Goal: Use online tool/utility: Utilize a website feature to perform a specific function

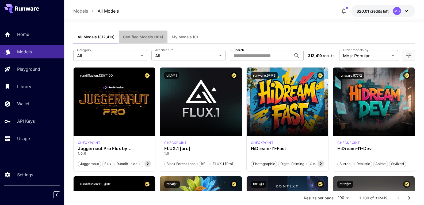
click at [145, 39] on span "Certified Models (164)" at bounding box center [143, 36] width 40 height 5
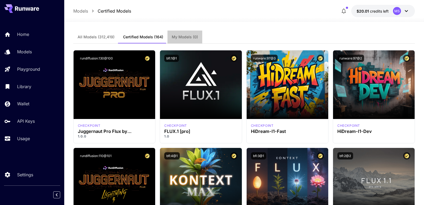
click at [175, 39] on button "My Models (0)" at bounding box center [184, 36] width 35 height 13
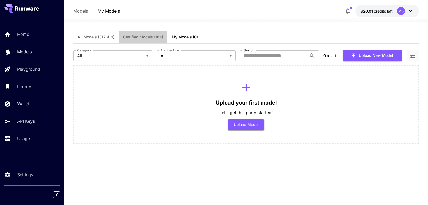
click at [151, 41] on button "Certified Models (164)" at bounding box center [143, 36] width 49 height 13
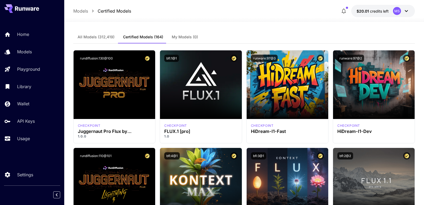
click at [82, 7] on div "Models Certified Models $20.01 credits left MS" at bounding box center [244, 11] width 342 height 12
click at [82, 8] on p "Models" at bounding box center [80, 11] width 15 height 6
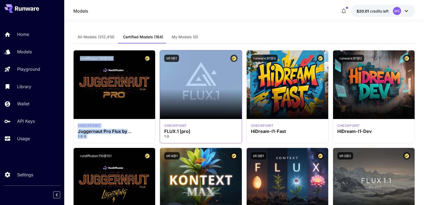
drag, startPoint x: 121, startPoint y: 95, endPoint x: 164, endPoint y: 65, distance: 51.9
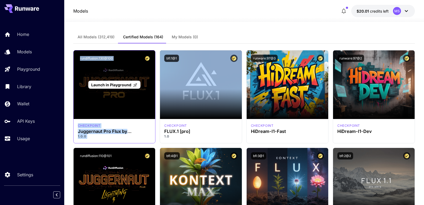
click at [117, 79] on div "Launch in Playground" at bounding box center [115, 84] width 82 height 68
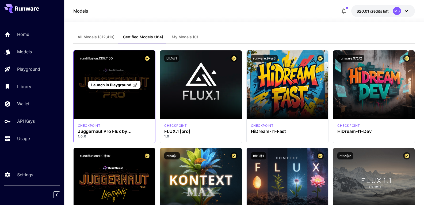
click at [117, 83] on span "Launch in Playground" at bounding box center [111, 84] width 40 height 5
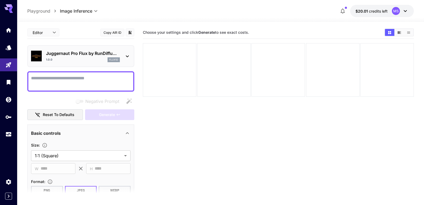
click at [63, 62] on div "Juggernaut Pro Flux by RunDiffu... 1.0.0 flux1d" at bounding box center [80, 56] width 99 height 16
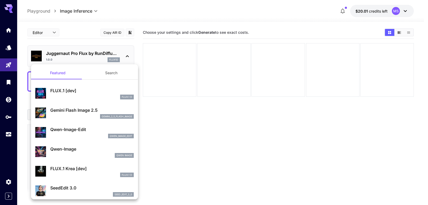
click at [105, 23] on div at bounding box center [214, 102] width 428 height 205
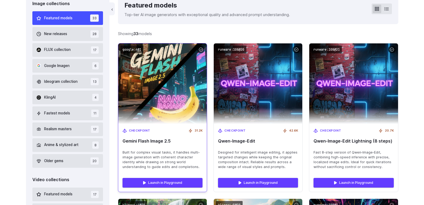
scroll to position [164, 0]
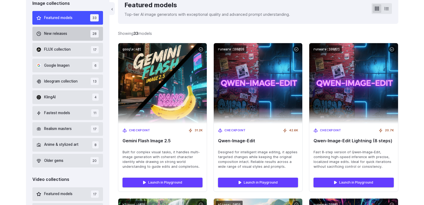
click at [85, 35] on button "New releases 28" at bounding box center [67, 34] width 71 height 14
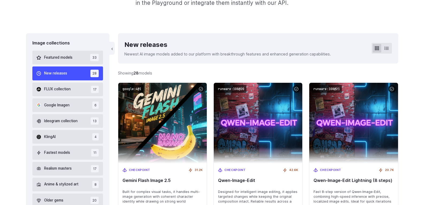
scroll to position [123, 0]
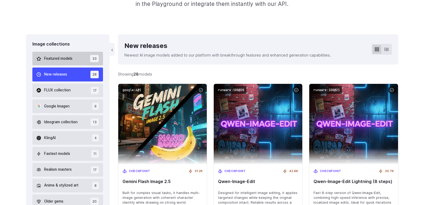
click at [82, 60] on button "Featured models 33" at bounding box center [67, 59] width 71 height 14
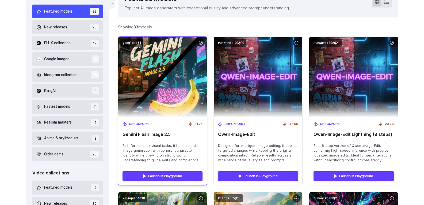
scroll to position [173, 0]
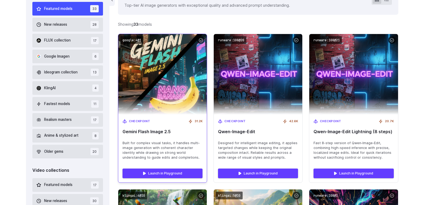
click at [188, 149] on span "Built for complex visual tasks, it handles multi-image generation with coherent…" at bounding box center [162, 149] width 80 height 19
click at [171, 133] on span "Gemini Flash Image 2.5" at bounding box center [162, 131] width 80 height 5
click at [165, 109] on img at bounding box center [162, 74] width 97 height 89
click at [167, 47] on img at bounding box center [162, 74] width 97 height 89
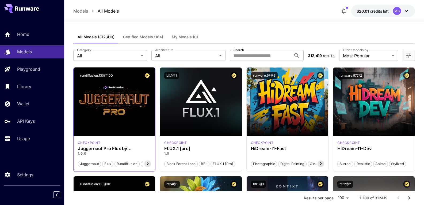
click at [147, 166] on icon at bounding box center [147, 163] width 6 height 6
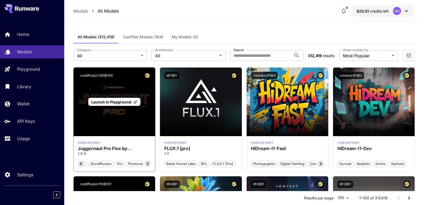
click at [112, 83] on div "Launch in Playground" at bounding box center [115, 101] width 82 height 68
click at [123, 101] on span "Launch in Playground" at bounding box center [111, 101] width 40 height 5
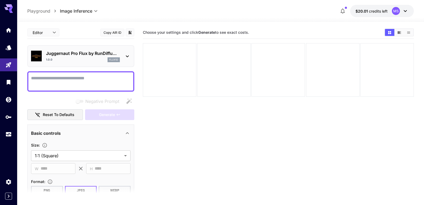
click at [38, 16] on div at bounding box center [220, 19] width 407 height 6
click at [7, 48] on icon "Models" at bounding box center [9, 46] width 6 height 6
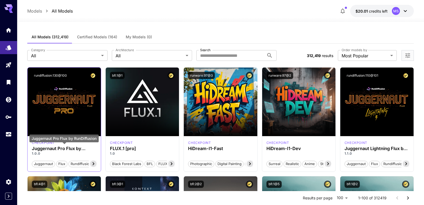
click at [73, 148] on h3 "Juggernaut Pro Flux by RunDiffusion" at bounding box center [64, 148] width 65 height 5
click at [51, 164] on span "juggernaut" at bounding box center [43, 163] width 23 height 5
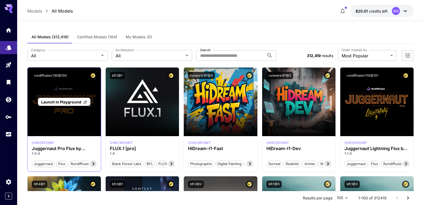
click at [80, 111] on div "Launch in Playground" at bounding box center [64, 101] width 73 height 68
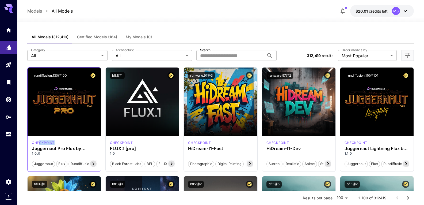
drag, startPoint x: 86, startPoint y: 138, endPoint x: 40, endPoint y: 144, distance: 46.9
click at [40, 144] on div "checkpoint Juggernaut Pro Flux by RunDiffusion 1.0.0 juggernaut flux rundiffusi…" at bounding box center [64, 153] width 73 height 35
click at [40, 144] on p "checkpoint" at bounding box center [43, 142] width 23 height 5
click at [40, 75] on button "rundiffusion:130@100" at bounding box center [50, 75] width 37 height 7
click at [83, 148] on h3 "Juggernaut Pro Flux by RunDiffusion" at bounding box center [64, 148] width 65 height 5
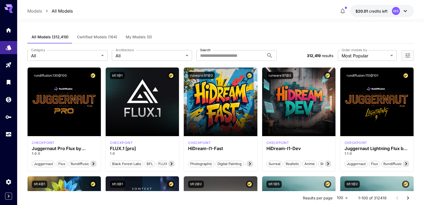
drag, startPoint x: 82, startPoint y: 96, endPoint x: 245, endPoint y: 19, distance: 179.7
click at [245, 19] on div at bounding box center [220, 19] width 407 height 6
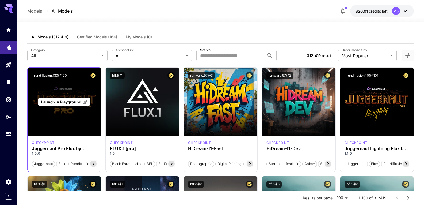
drag, startPoint x: 66, startPoint y: 102, endPoint x: 66, endPoint y: 91, distance: 11.5
click at [66, 91] on div "Launch in Playground" at bounding box center [64, 101] width 73 height 68
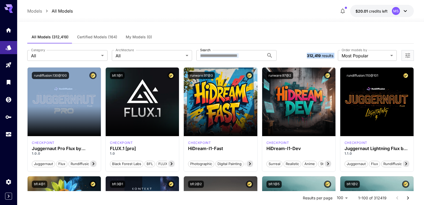
drag, startPoint x: 85, startPoint y: 129, endPoint x: 199, endPoint y: 32, distance: 150.0
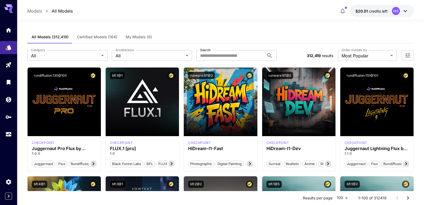
click at [199, 32] on div "All Models (312,419) Certified Models (164) My Models (0)" at bounding box center [220, 36] width 386 height 13
drag, startPoint x: 75, startPoint y: 102, endPoint x: 211, endPoint y: 21, distance: 158.3
click at [211, 21] on div at bounding box center [220, 19] width 407 height 6
click at [104, 36] on span "Certified Models (164)" at bounding box center [97, 36] width 40 height 5
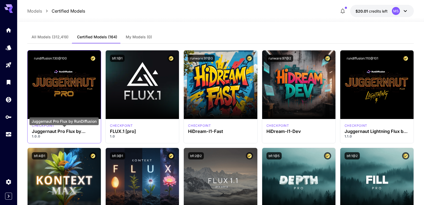
click at [48, 129] on h3 "Juggernaut Pro Flux by RunDiffusion" at bounding box center [64, 131] width 65 height 5
copy h3 "Juggernaut Pro Flux by RunDiffusion"
click at [60, 133] on h3 "Juggernaut Pro Flux by RunDiffusion" at bounding box center [64, 131] width 65 height 5
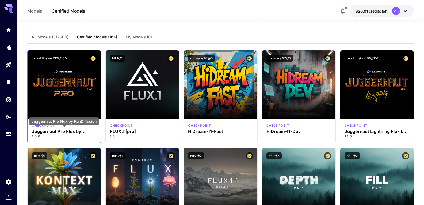
click at [82, 132] on h3 "Juggernaut Pro Flux by RunDiffusion" at bounding box center [64, 131] width 65 height 5
click at [70, 132] on h3 "Juggernaut Pro Flux by RunDiffusion" at bounding box center [64, 131] width 65 height 5
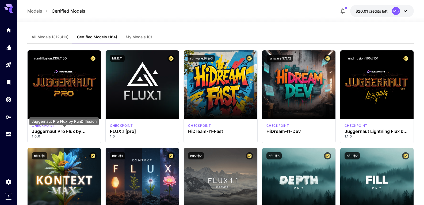
click at [65, 120] on div "Juggernaut Pro Flux by RunDiffusion" at bounding box center [63, 121] width 69 height 8
copy div "Juggernaut Pro Flux by RunDiffusion"
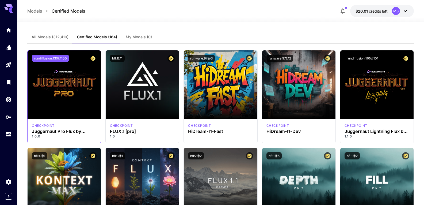
click at [59, 57] on button "rundiffusion:130@100" at bounding box center [50, 58] width 37 height 7
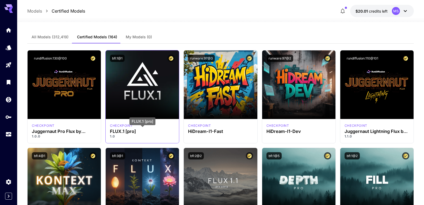
click at [129, 133] on h3 "FLUX.1 [pro]" at bounding box center [142, 131] width 65 height 5
copy h3 "FLUX.1 [pro]"
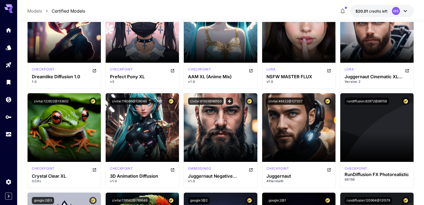
scroll to position [941, 0]
